Goal: Obtain resource: Download file/media

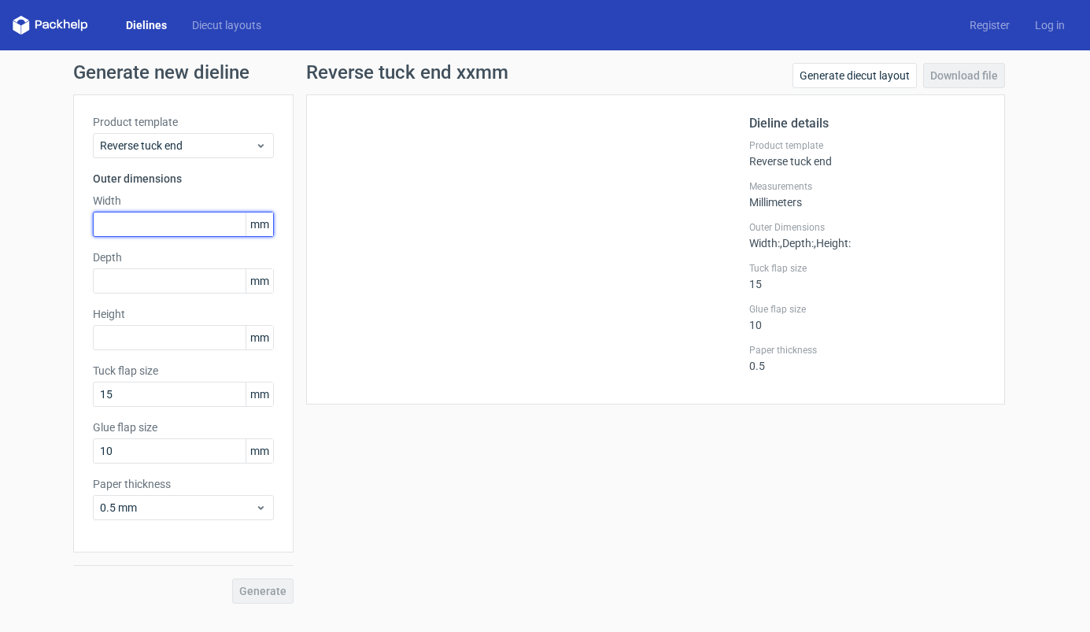
click at [204, 223] on input "text" at bounding box center [183, 224] width 181 height 25
click at [197, 227] on input "text" at bounding box center [183, 224] width 181 height 25
type input "100"
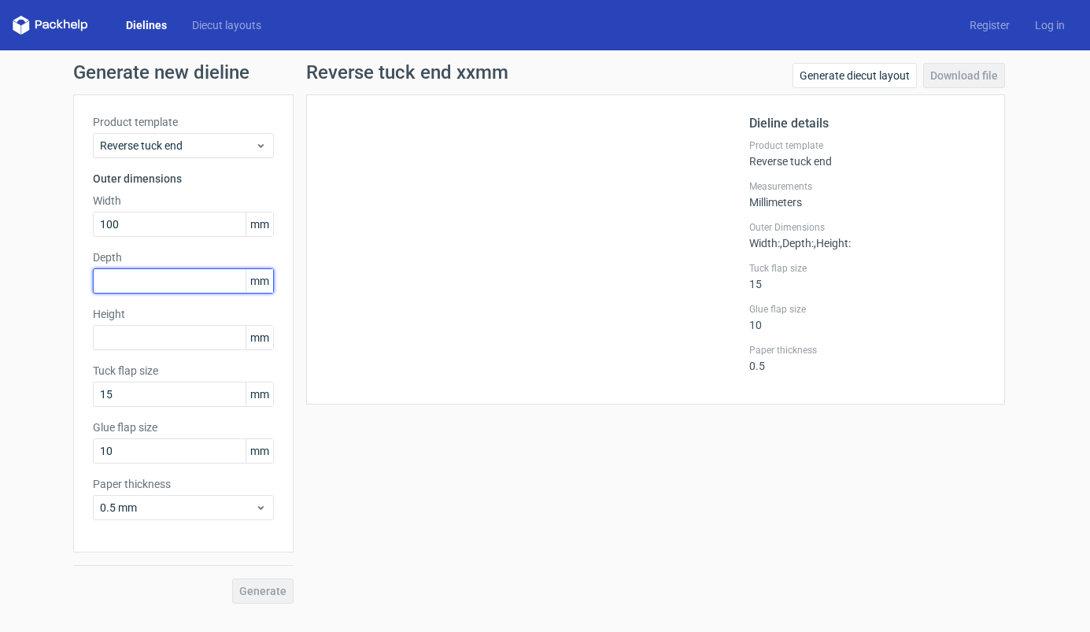
click at [145, 283] on input "text" at bounding box center [183, 280] width 181 height 25
type input "40"
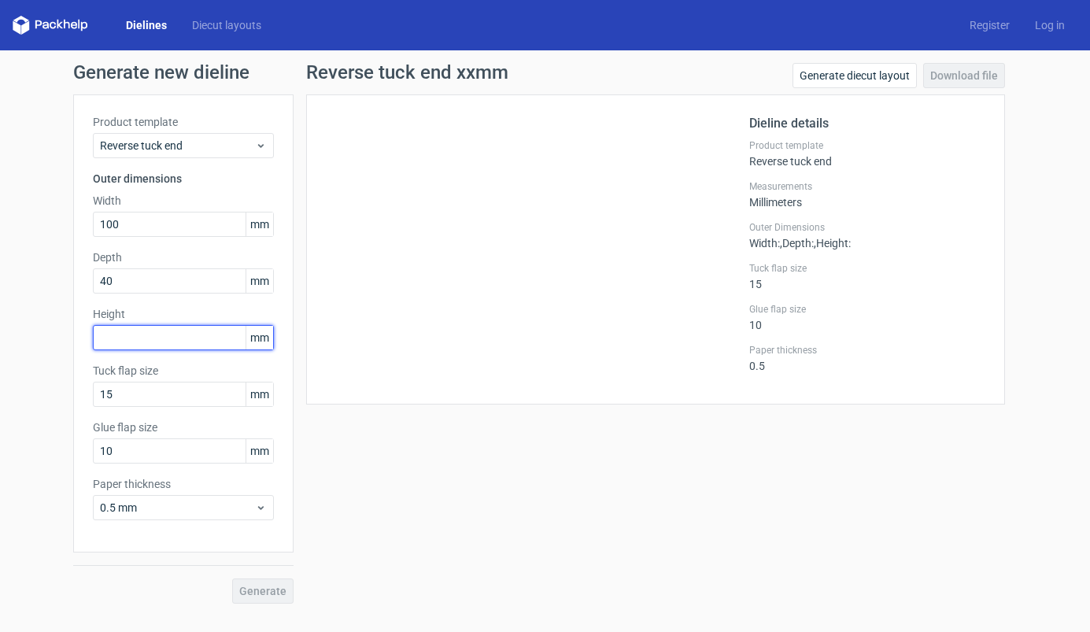
click at [199, 340] on input "text" at bounding box center [183, 337] width 181 height 25
type input "140"
click at [258, 598] on button "Generate" at bounding box center [262, 590] width 61 height 25
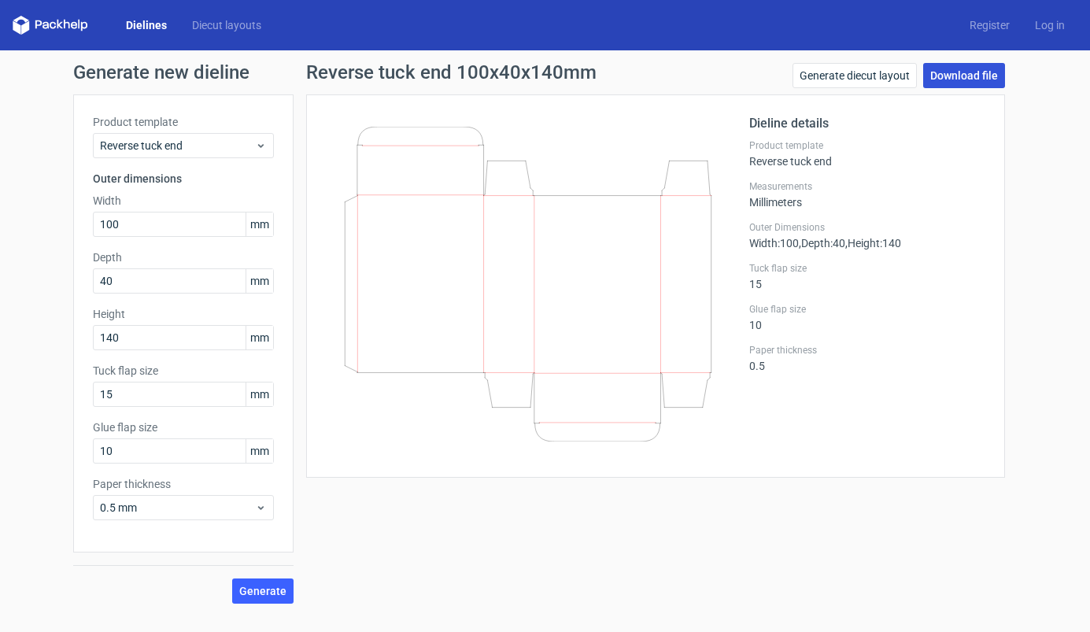
click at [969, 76] on link "Download file" at bounding box center [964, 75] width 82 height 25
